Goal: Navigation & Orientation: Find specific page/section

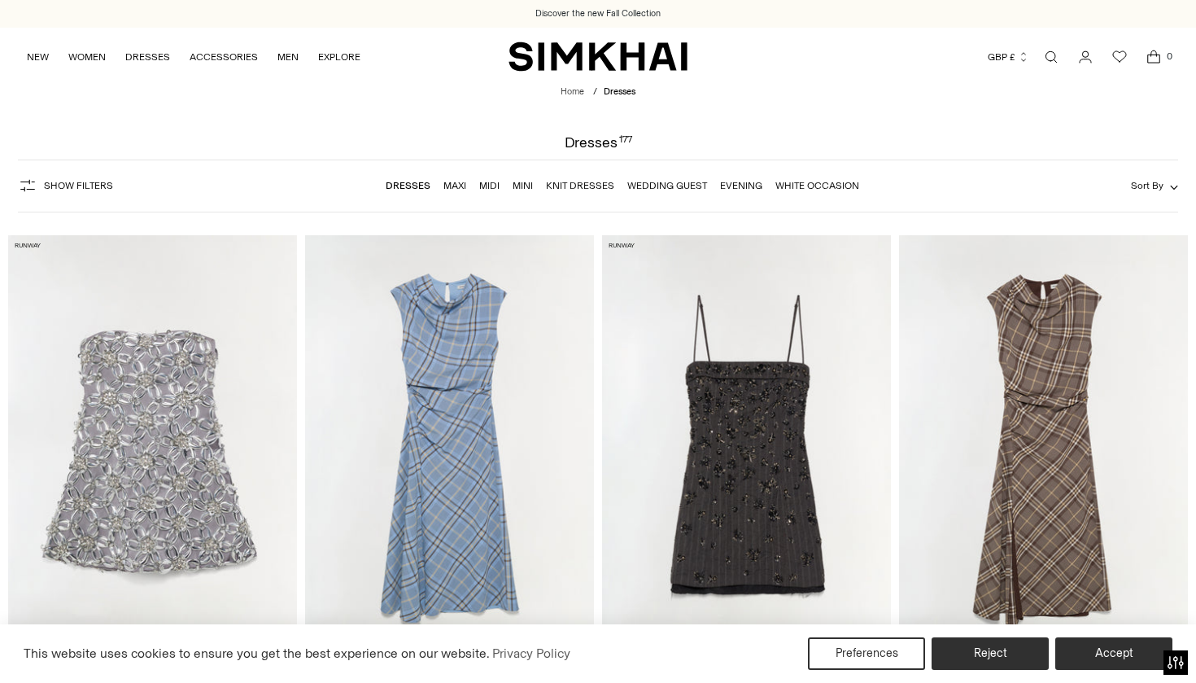
click at [660, 186] on link "Wedding Guest" at bounding box center [667, 185] width 80 height 11
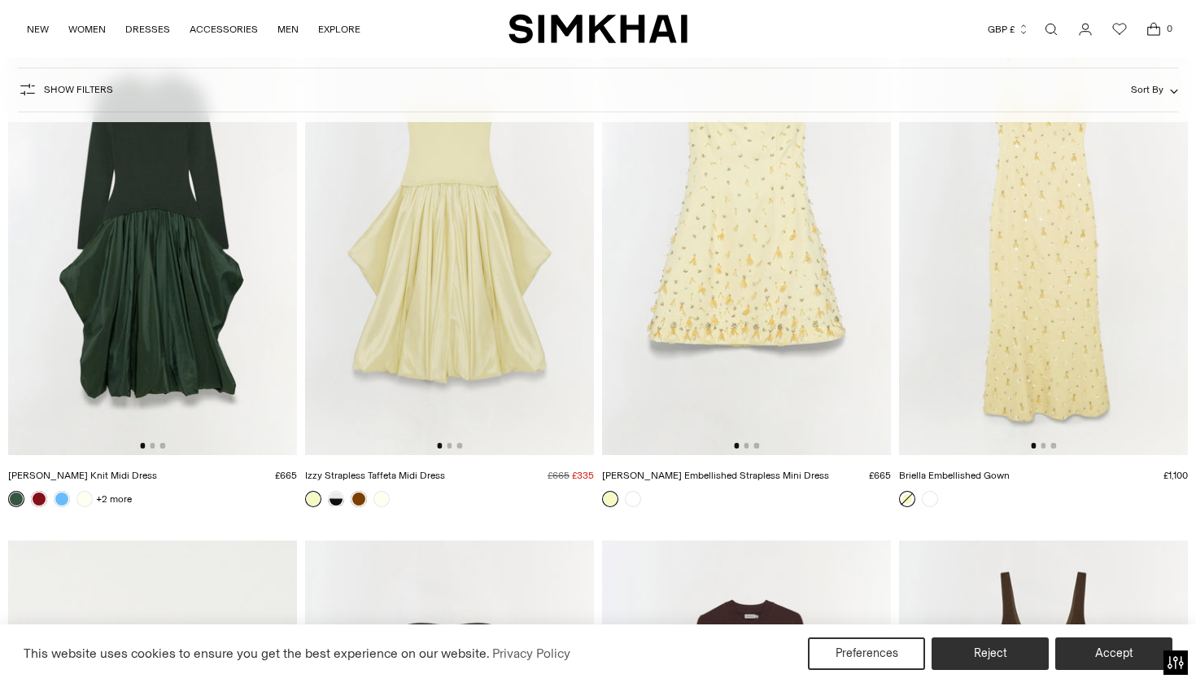
scroll to position [8053, 0]
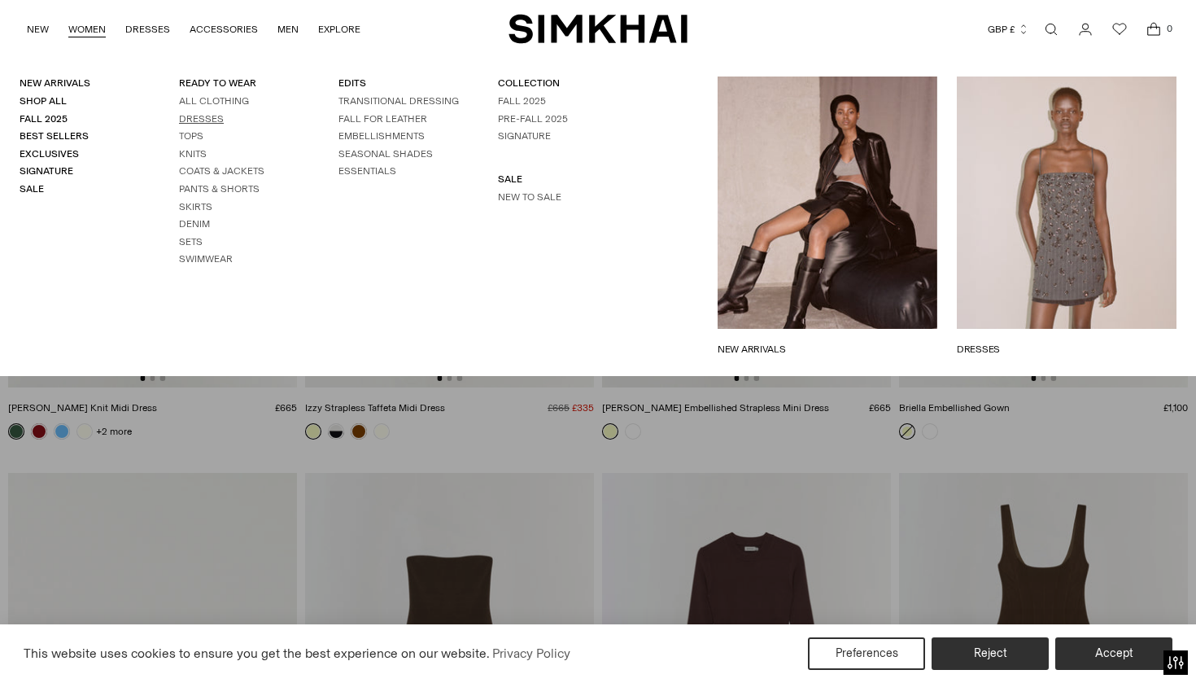
click at [189, 120] on link "Dresses" at bounding box center [201, 118] width 45 height 11
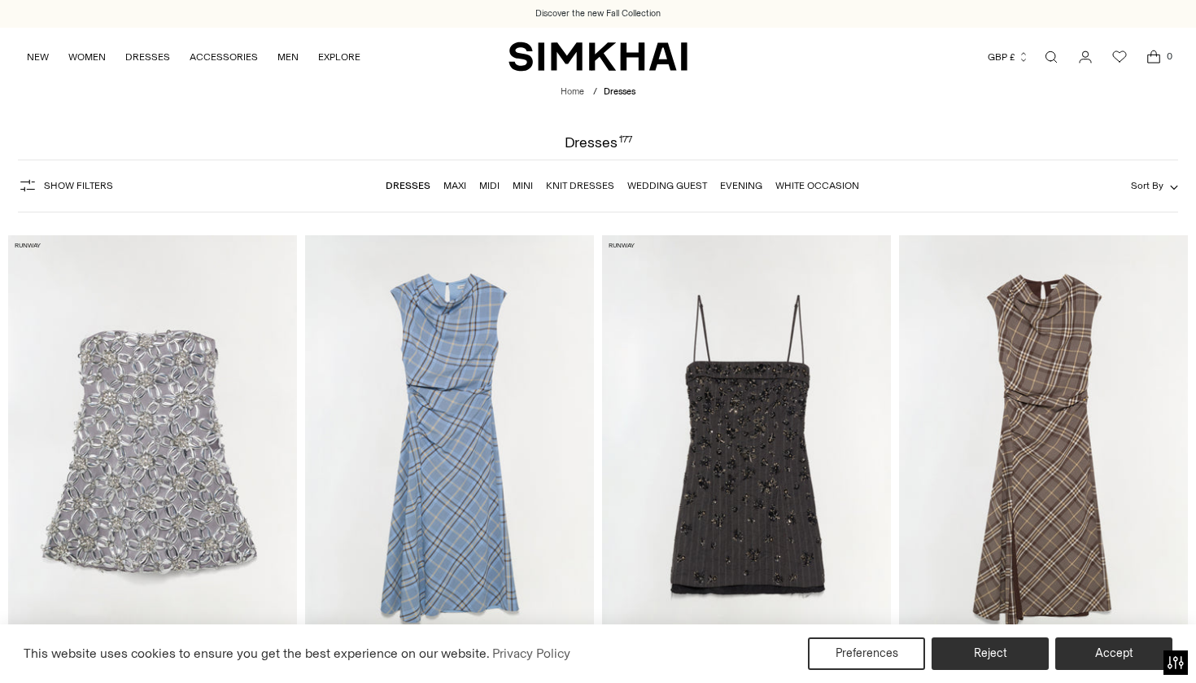
click at [823, 183] on link "White Occasion" at bounding box center [817, 185] width 84 height 11
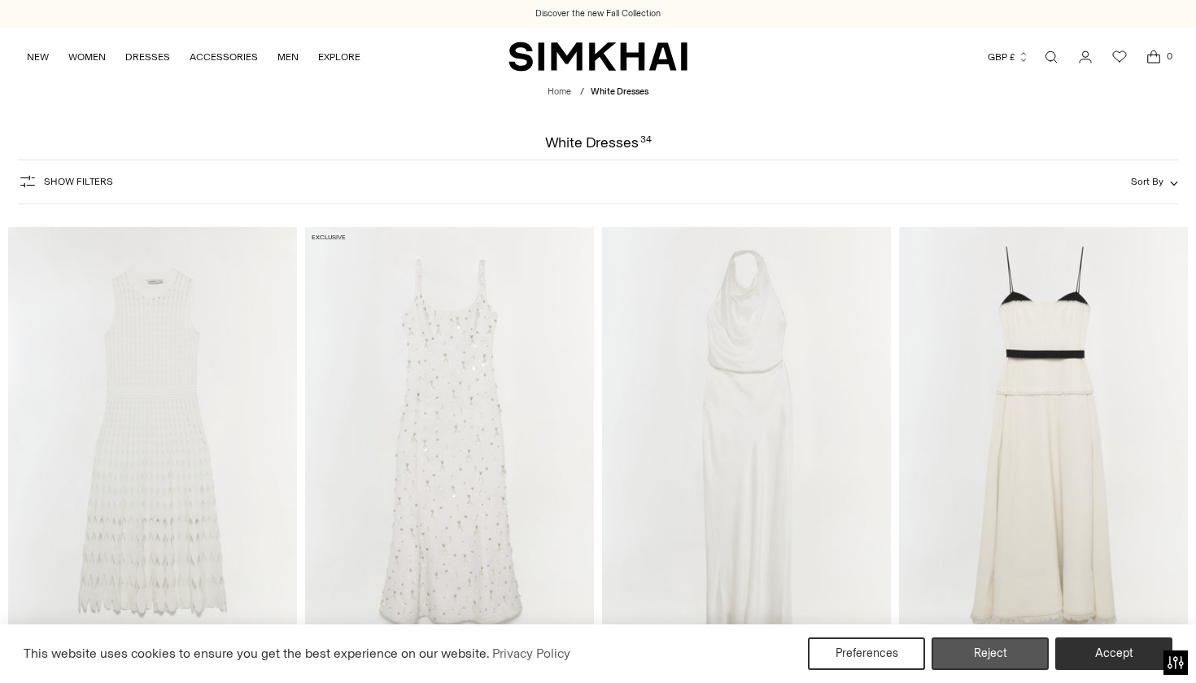
click at [960, 654] on button "Reject" at bounding box center [990, 653] width 117 height 33
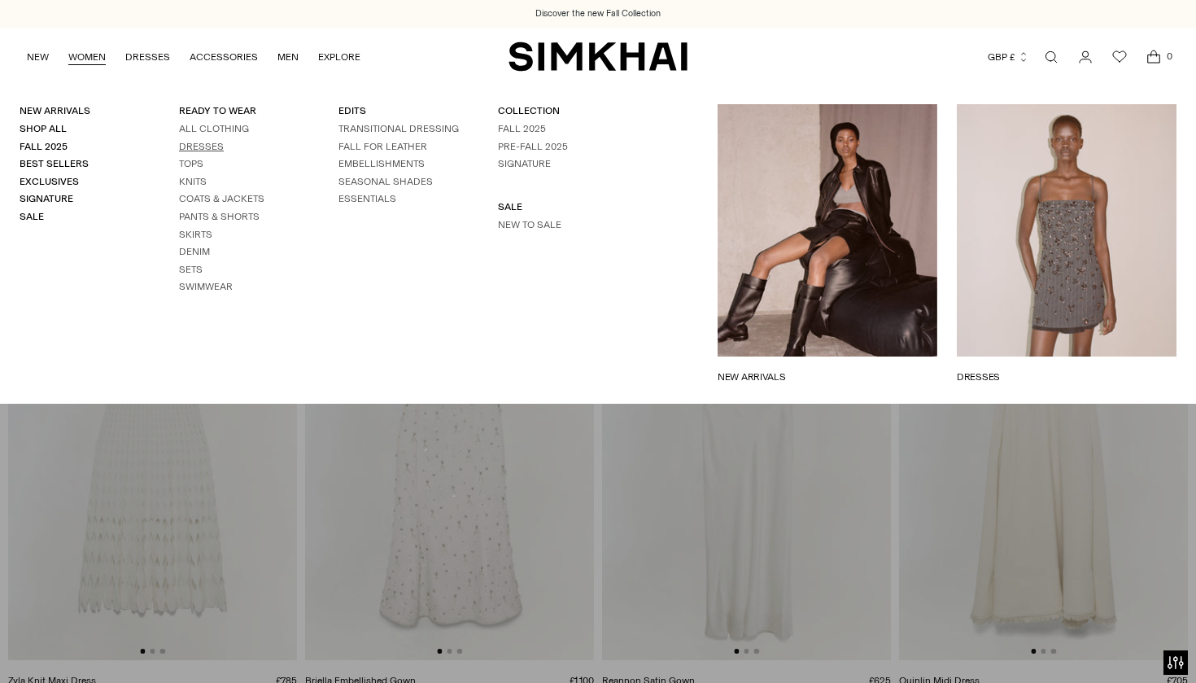
click at [199, 144] on link "Dresses" at bounding box center [201, 146] width 45 height 11
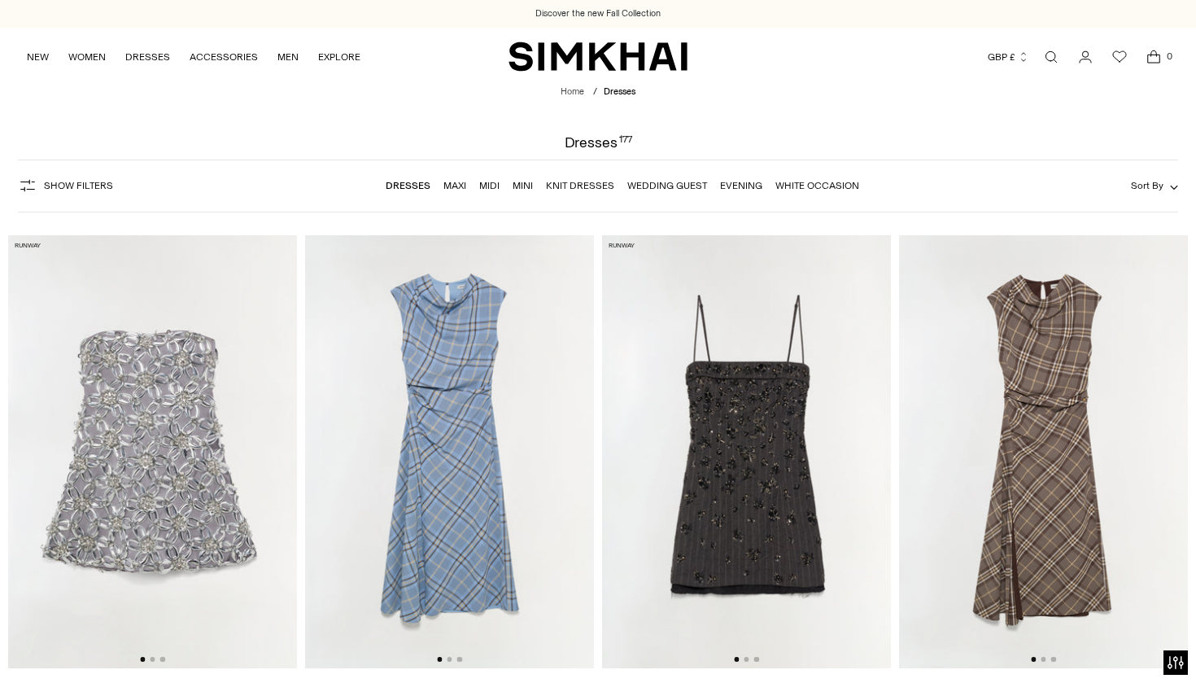
click at [741, 182] on link "Evening" at bounding box center [741, 185] width 42 height 11
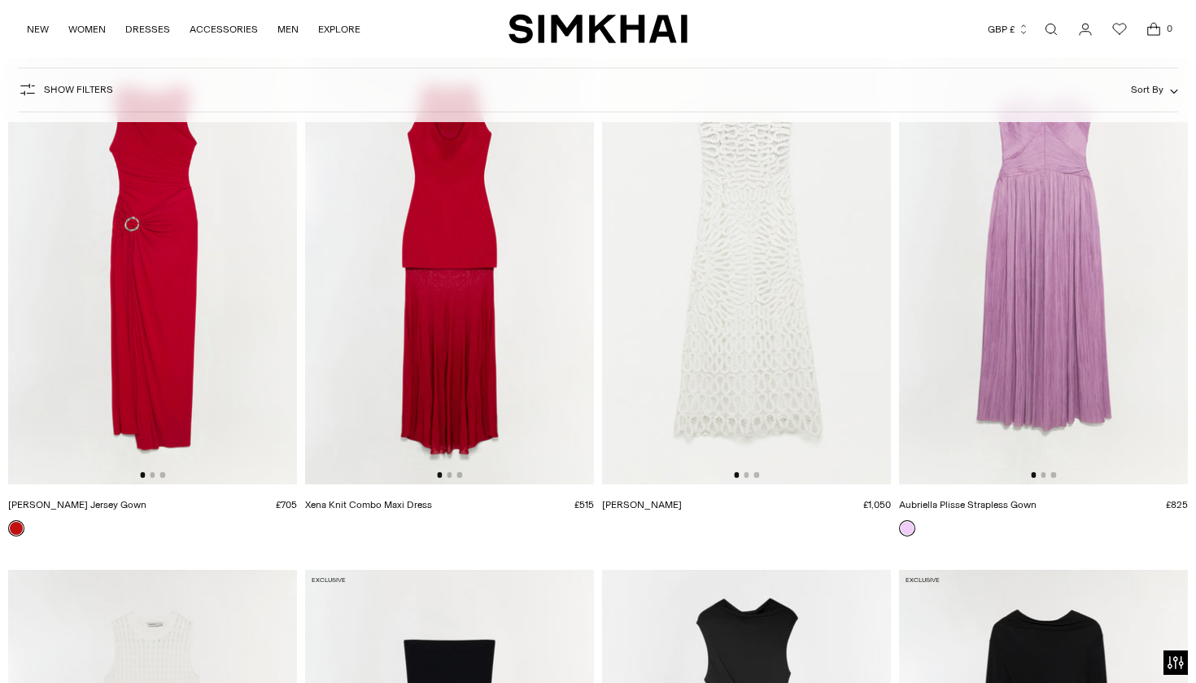
scroll to position [3761, 0]
